Goal: Task Accomplishment & Management: Use online tool/utility

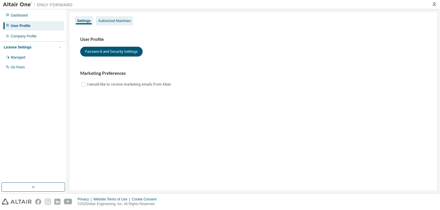
click at [116, 21] on div "Authorized Machines" at bounding box center [114, 21] width 33 height 5
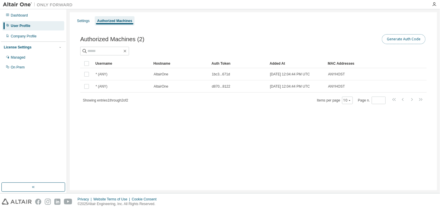
click at [413, 43] on button "Generate Auth Code" at bounding box center [404, 39] width 44 height 10
